Goal: Check status

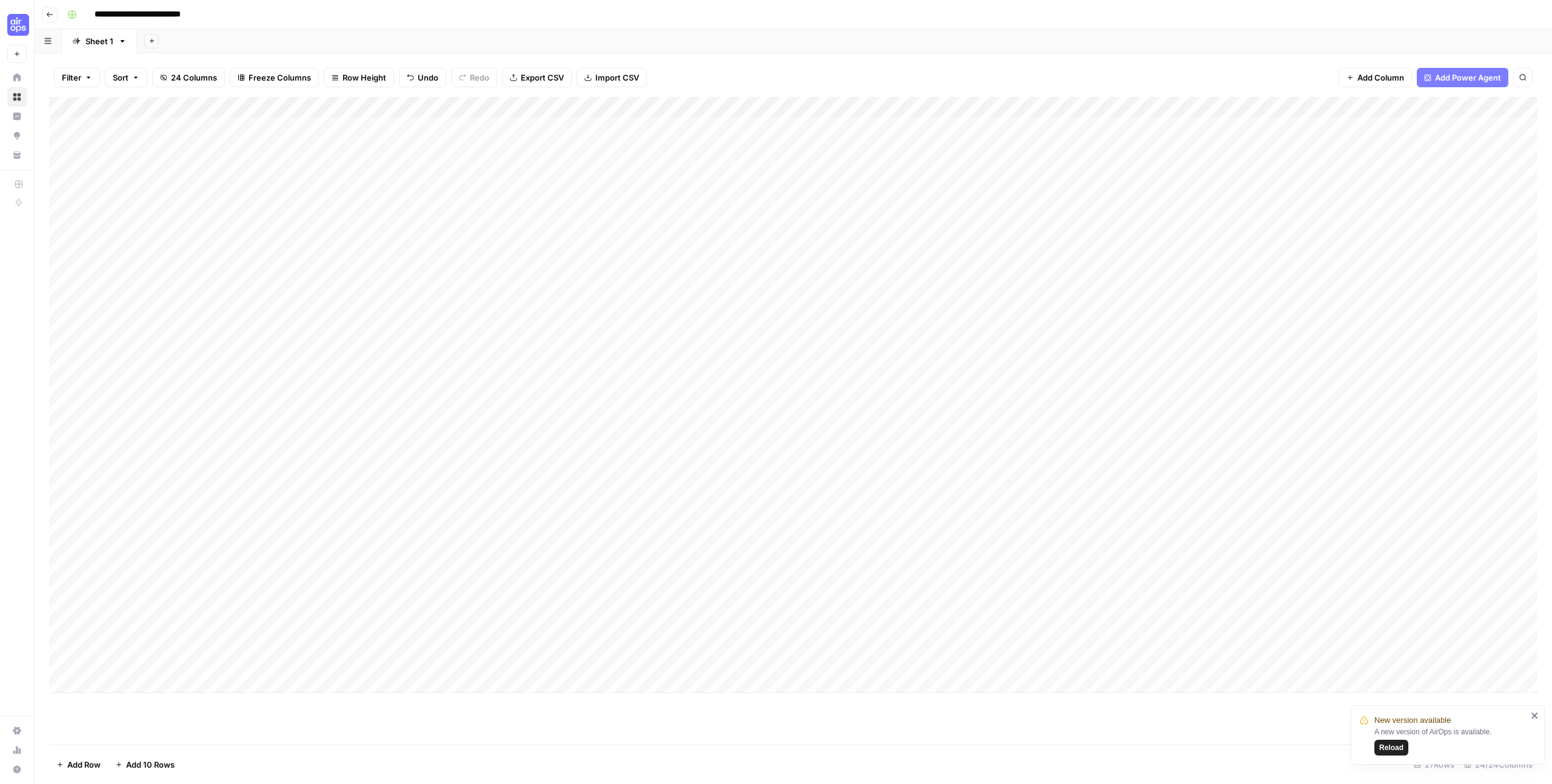
click at [1390, 743] on span "Reload" at bounding box center [1391, 748] width 24 height 11
